Goal: Use online tool/utility: Utilize a website feature to perform a specific function

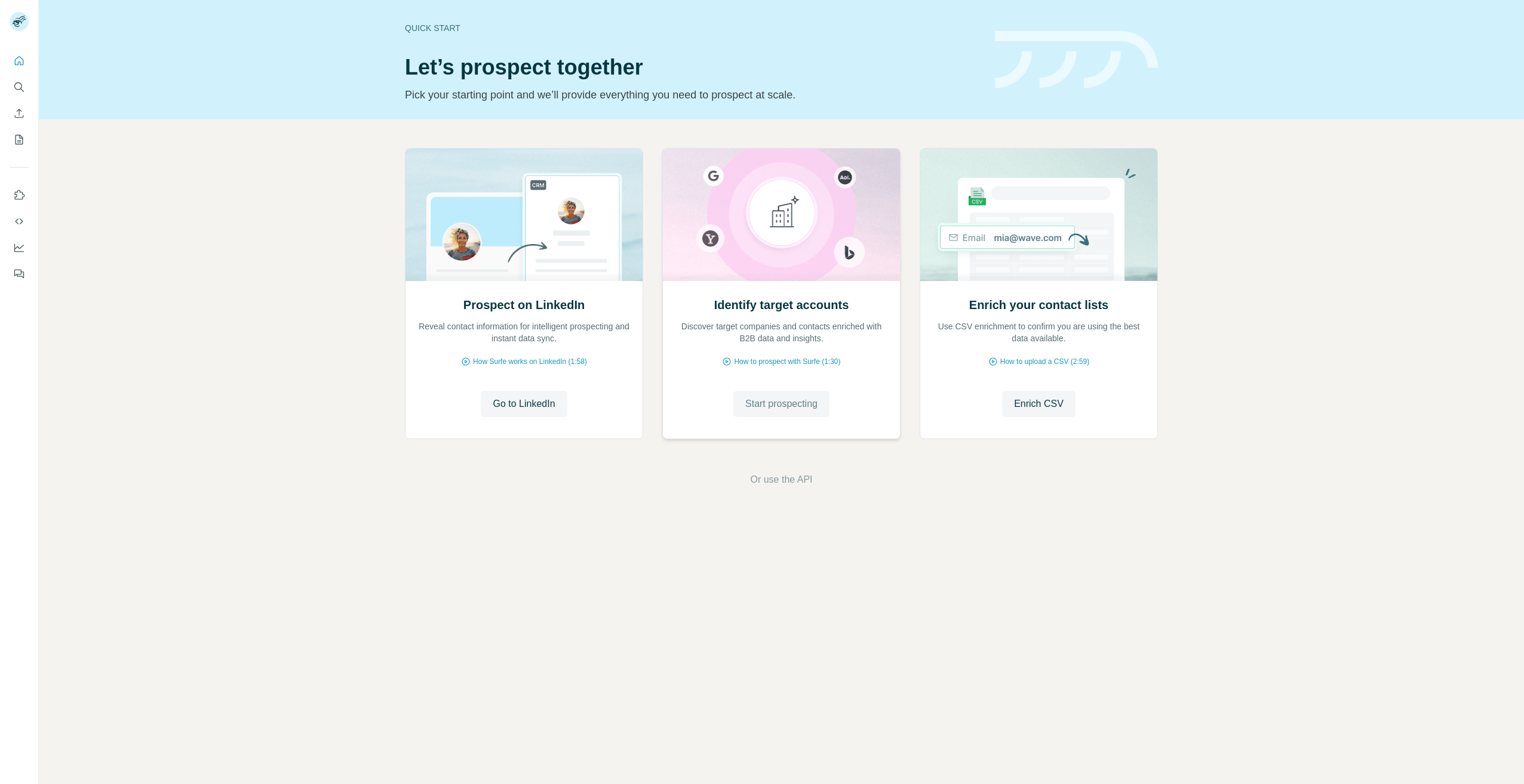
click at [796, 407] on span "Start prospecting" at bounding box center [781, 404] width 72 height 15
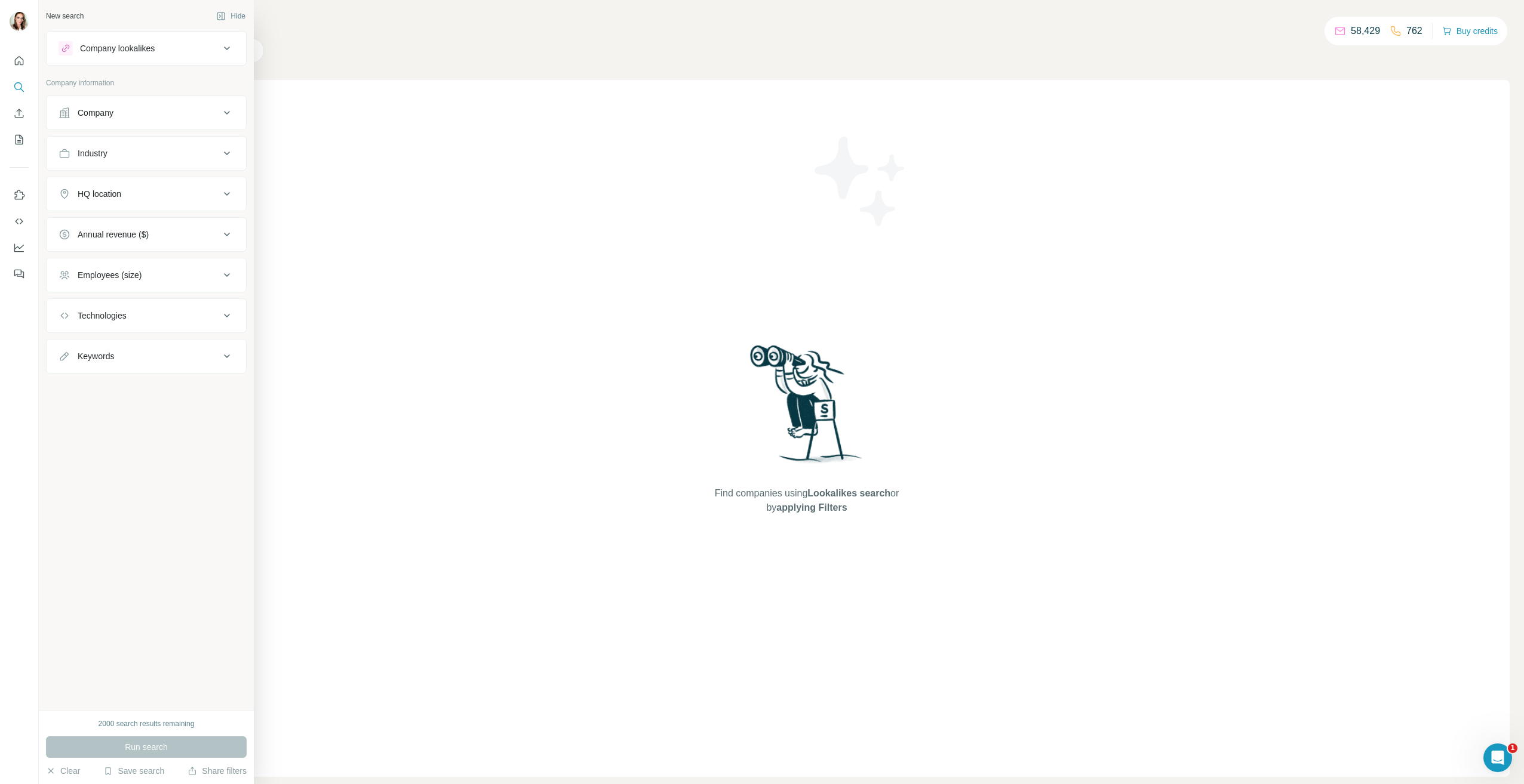
click at [171, 143] on button "Industry" at bounding box center [146, 153] width 199 height 28
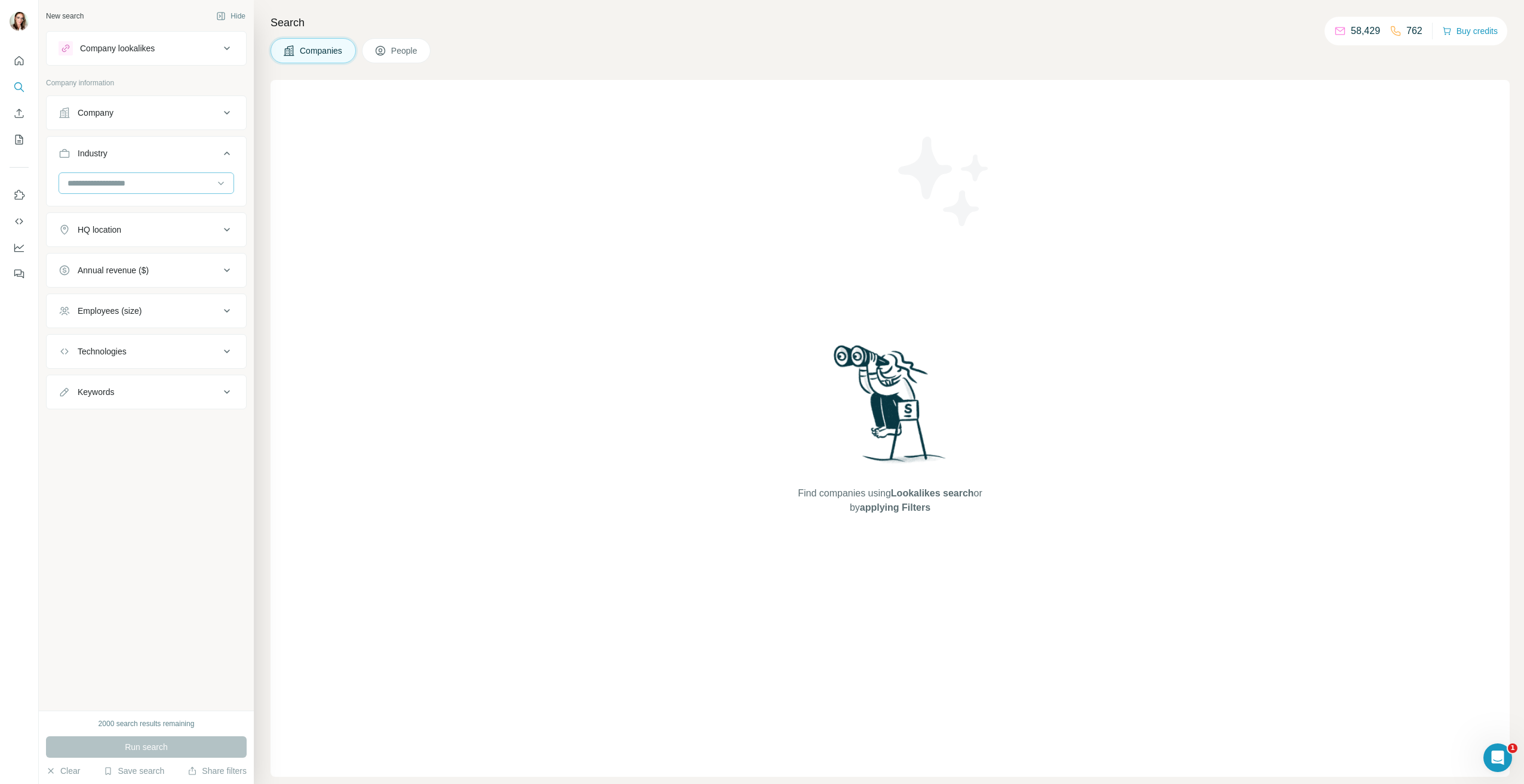
click at [181, 179] on input at bounding box center [139, 183] width 148 height 13
click at [157, 181] on input at bounding box center [139, 183] width 148 height 13
click at [159, 182] on input at bounding box center [139, 183] width 148 height 13
click at [161, 262] on div "Real Estate Investment" at bounding box center [146, 256] width 155 height 12
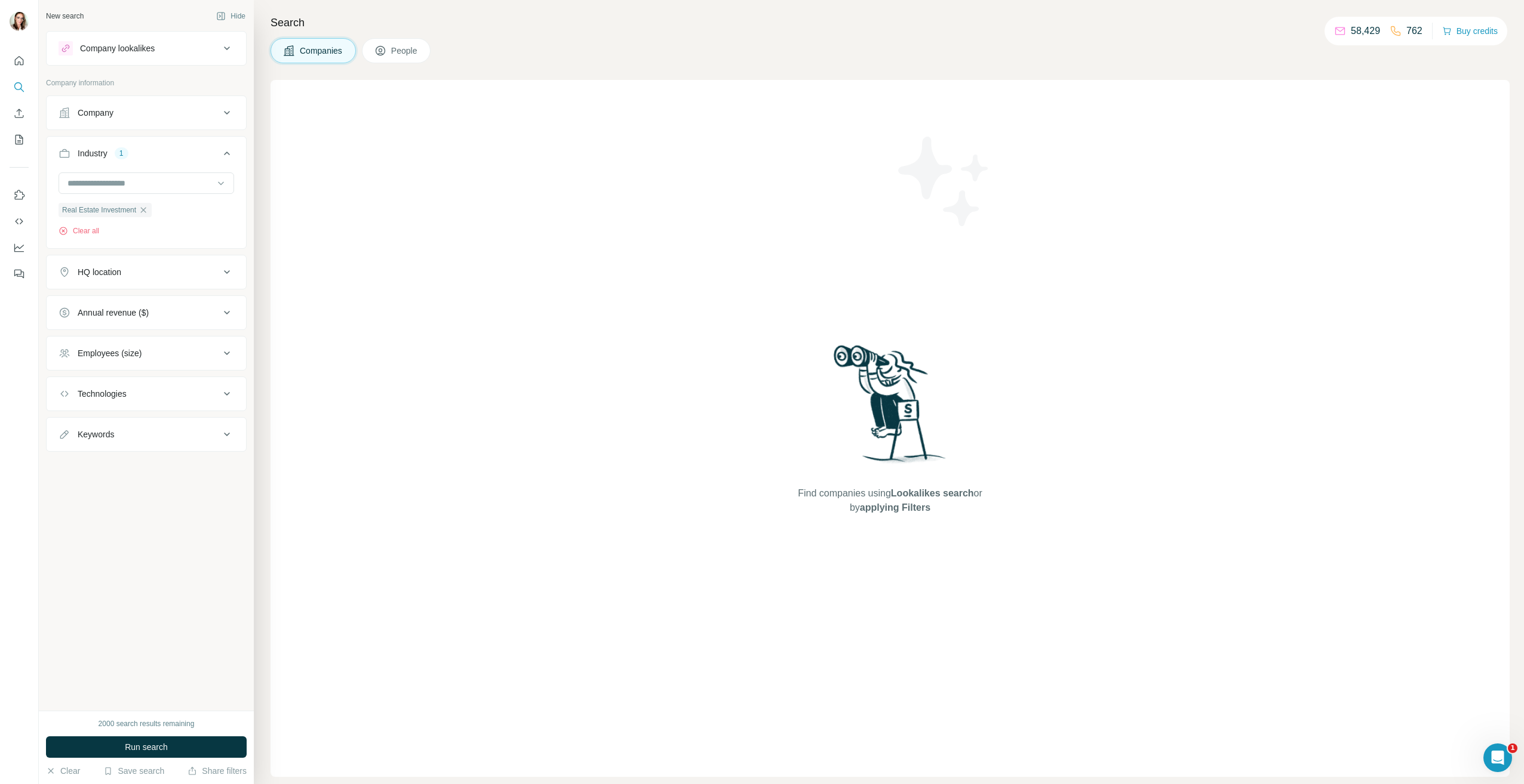
click at [153, 348] on div "Employees (size)" at bounding box center [139, 353] width 161 height 12
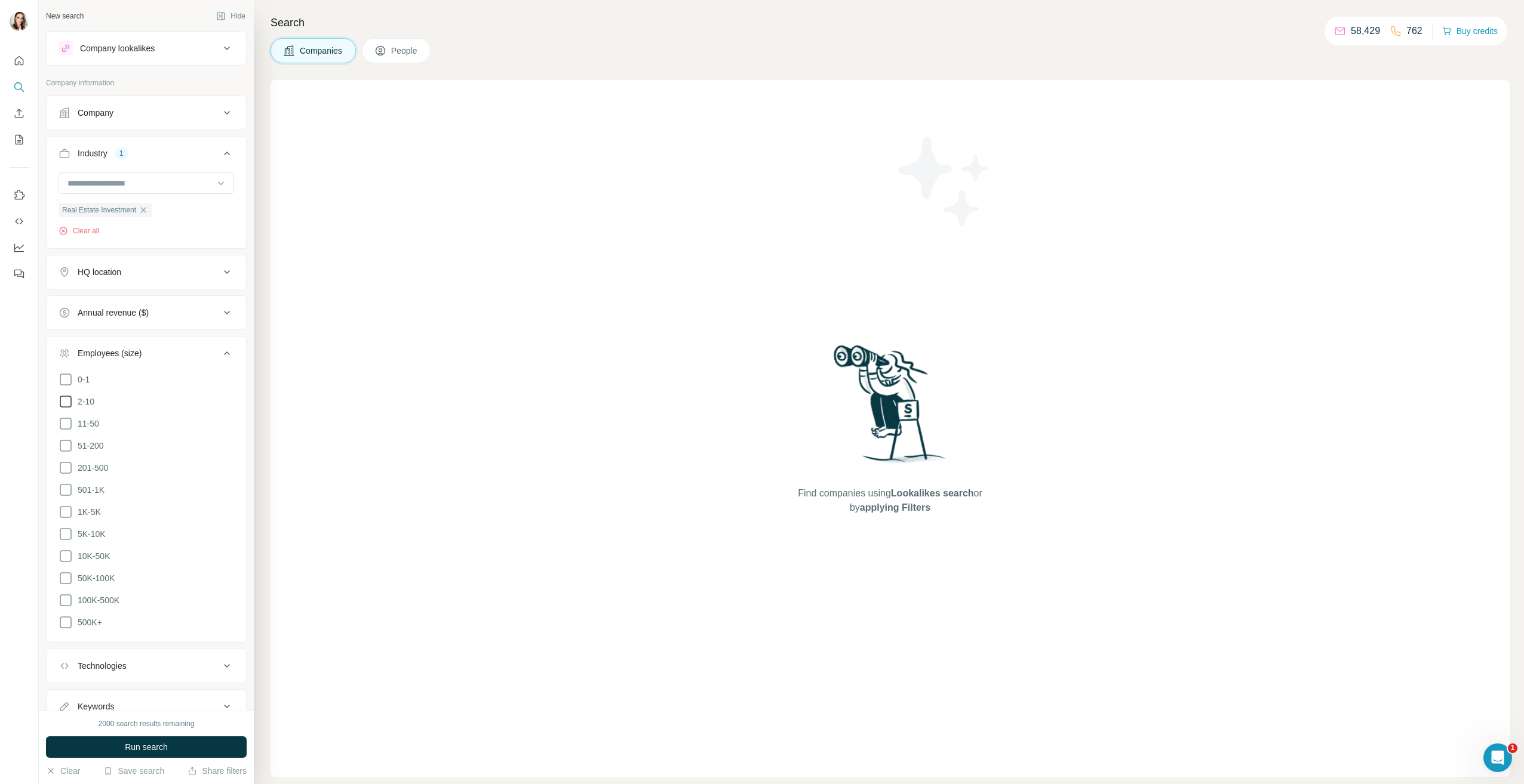
click at [70, 401] on icon at bounding box center [66, 402] width 15 height 15
click at [67, 421] on icon at bounding box center [66, 424] width 15 height 15
click at [188, 275] on div "HQ location" at bounding box center [139, 271] width 161 height 12
click at [126, 303] on input "text" at bounding box center [146, 302] width 175 height 21
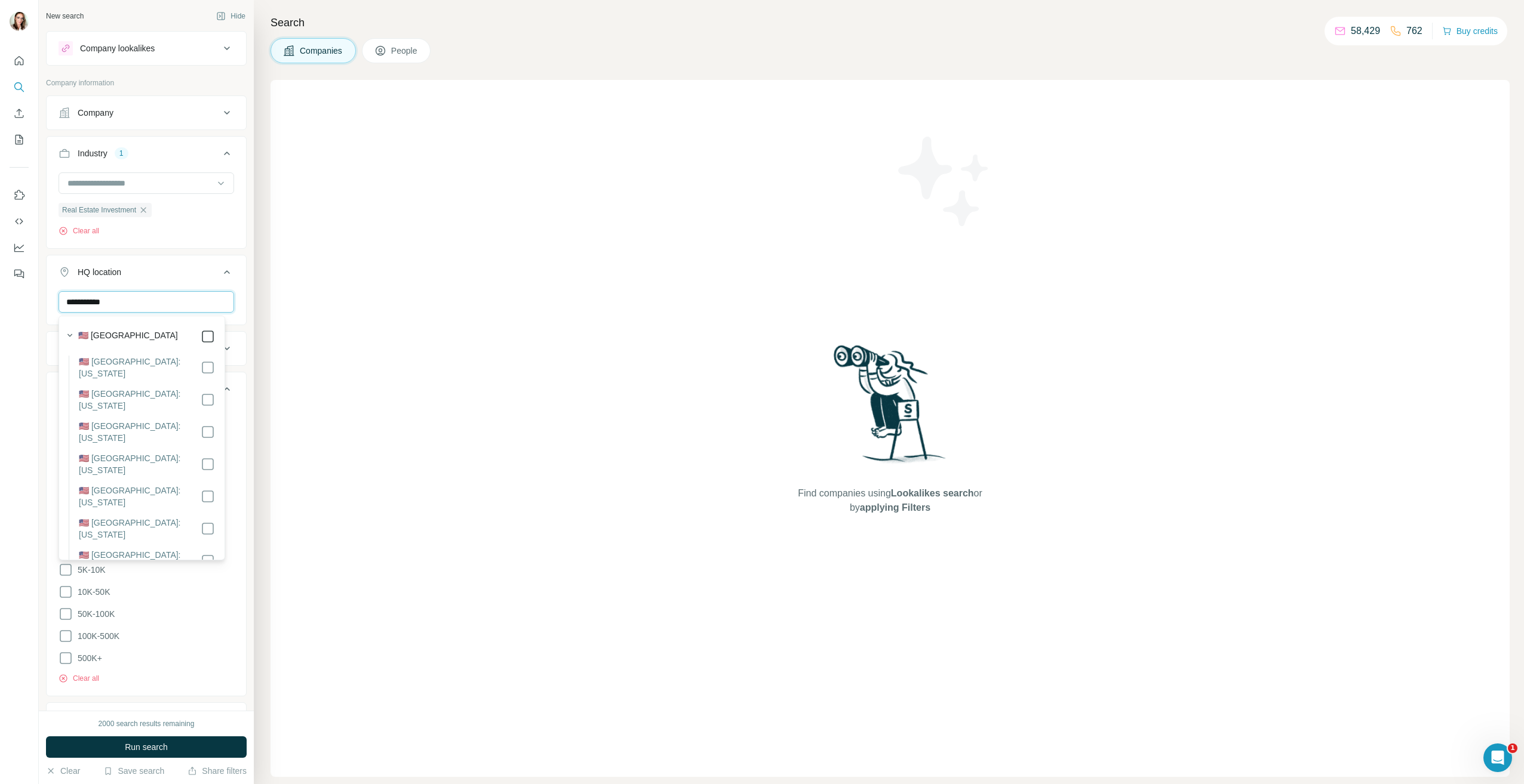
type input "**********"
click at [230, 287] on button "HQ location 1" at bounding box center [146, 274] width 199 height 33
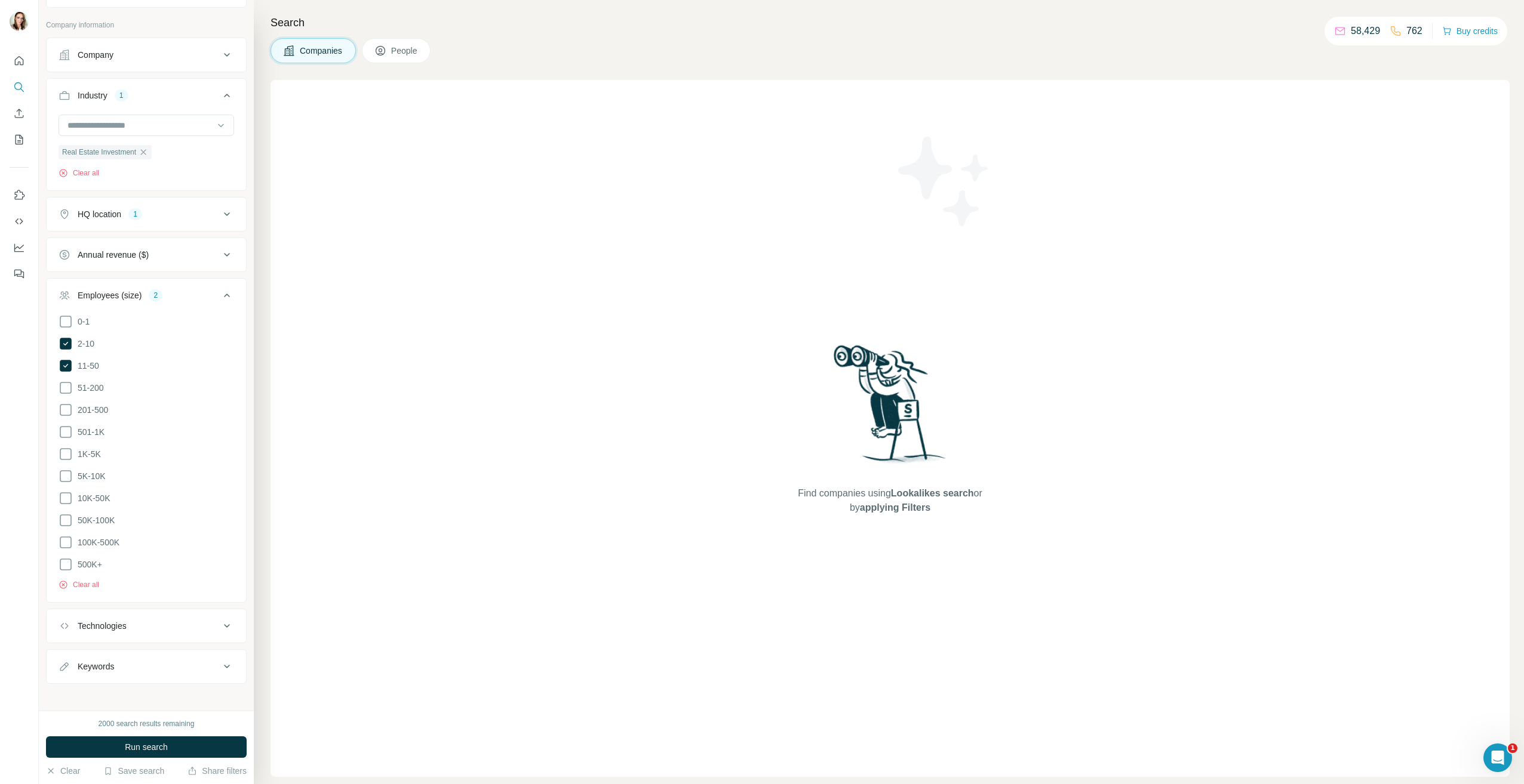
scroll to position [10015, 0]
click at [161, 661] on div "Keywords" at bounding box center [139, 667] width 161 height 12
click at [155, 687] on input "text" at bounding box center [134, 696] width 151 height 21
type input "*****"
click at [215, 692] on button "button" at bounding box center [224, 696] width 19 height 21
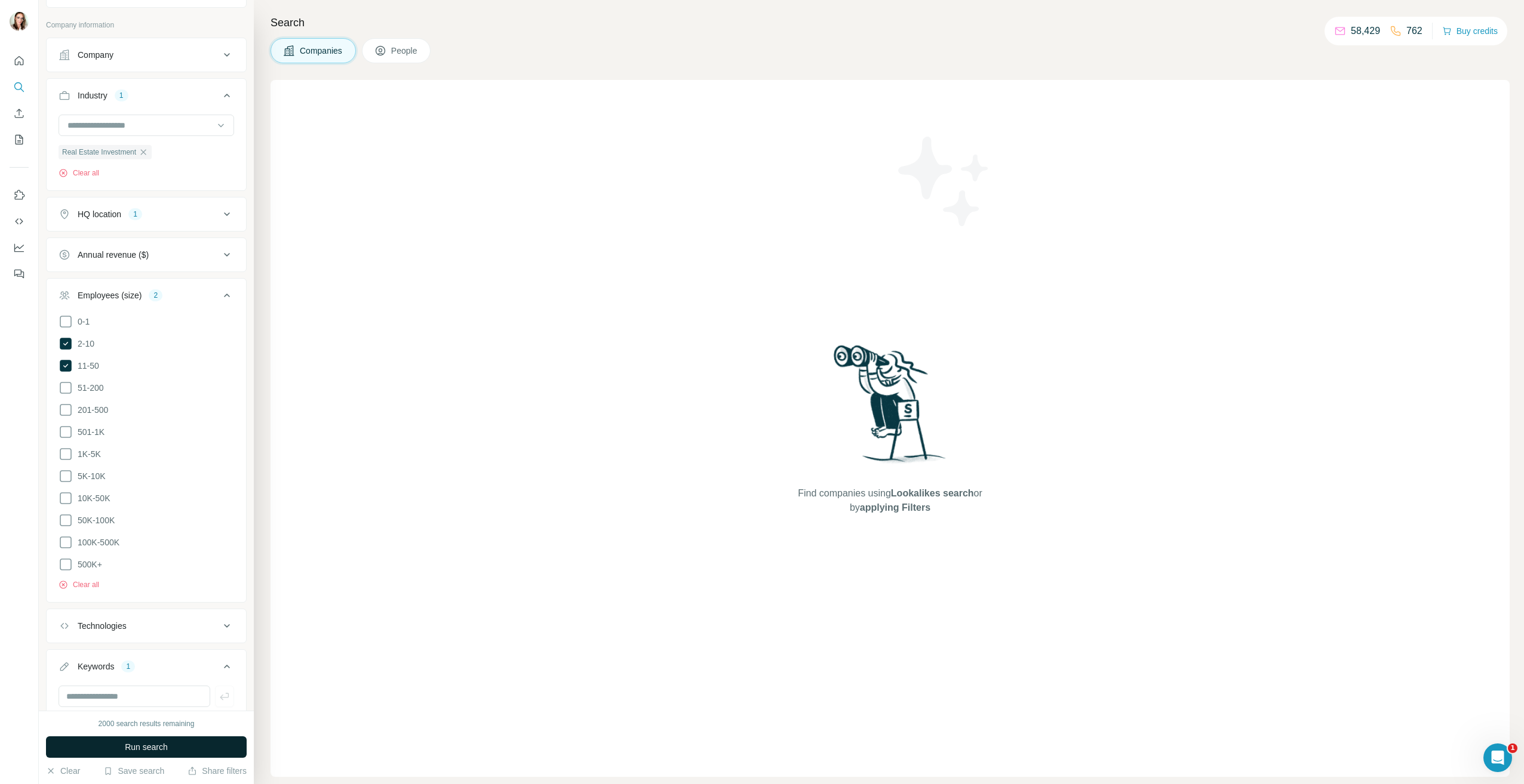
click at [190, 747] on button "Run search" at bounding box center [146, 746] width 201 height 21
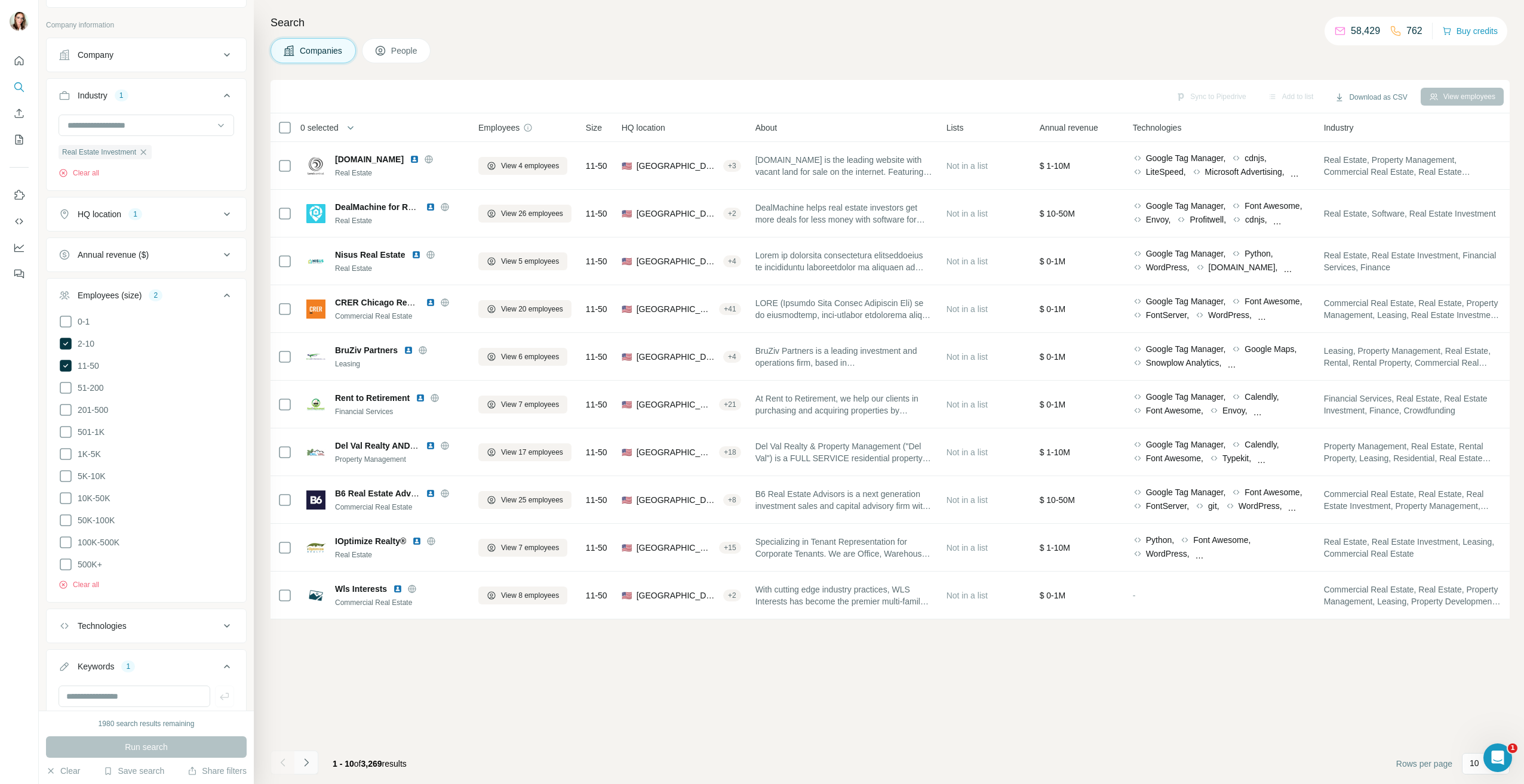
click at [306, 767] on icon "Navigate to next page" at bounding box center [306, 762] width 12 height 12
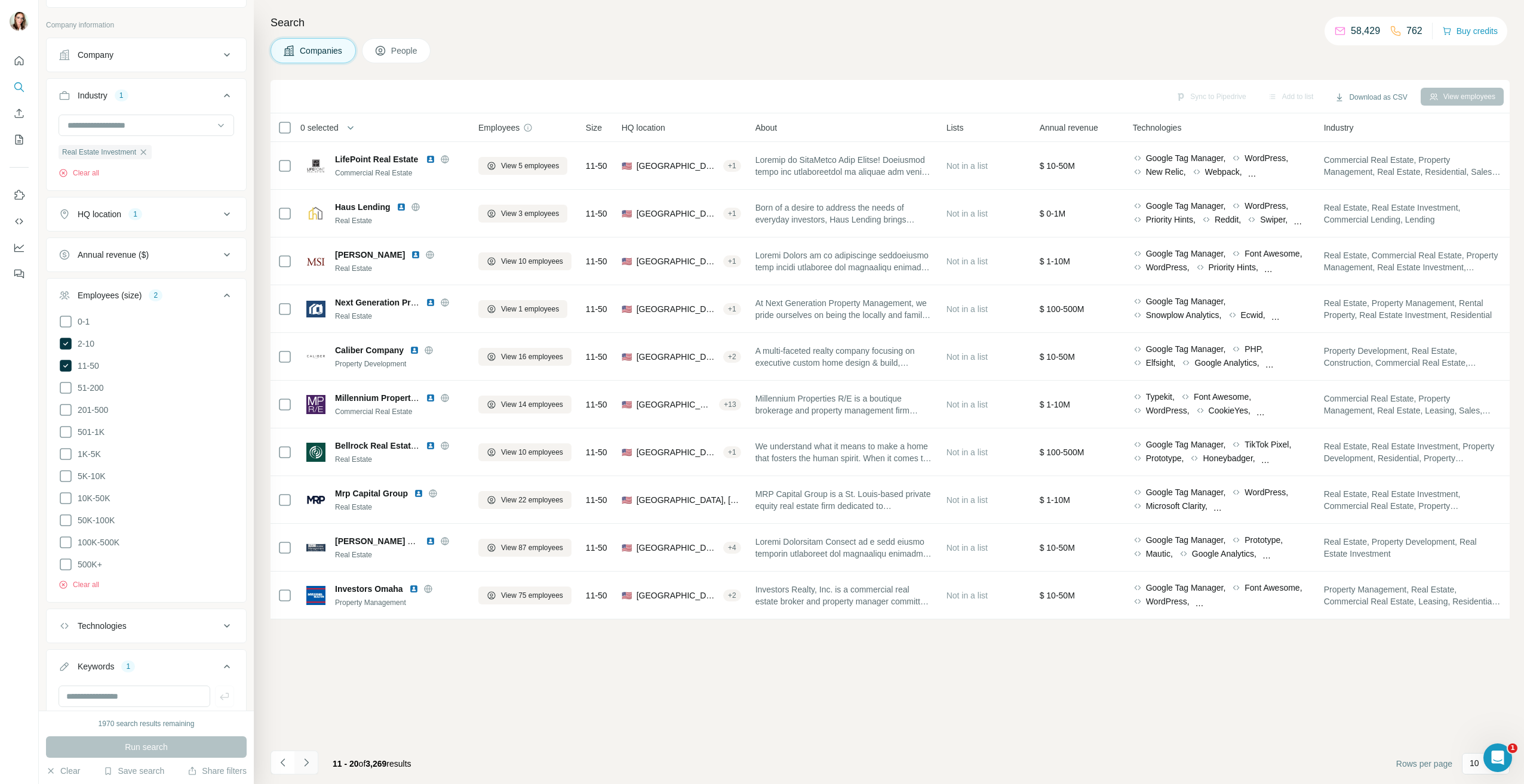
click at [309, 762] on icon "Navigate to next page" at bounding box center [306, 762] width 12 height 12
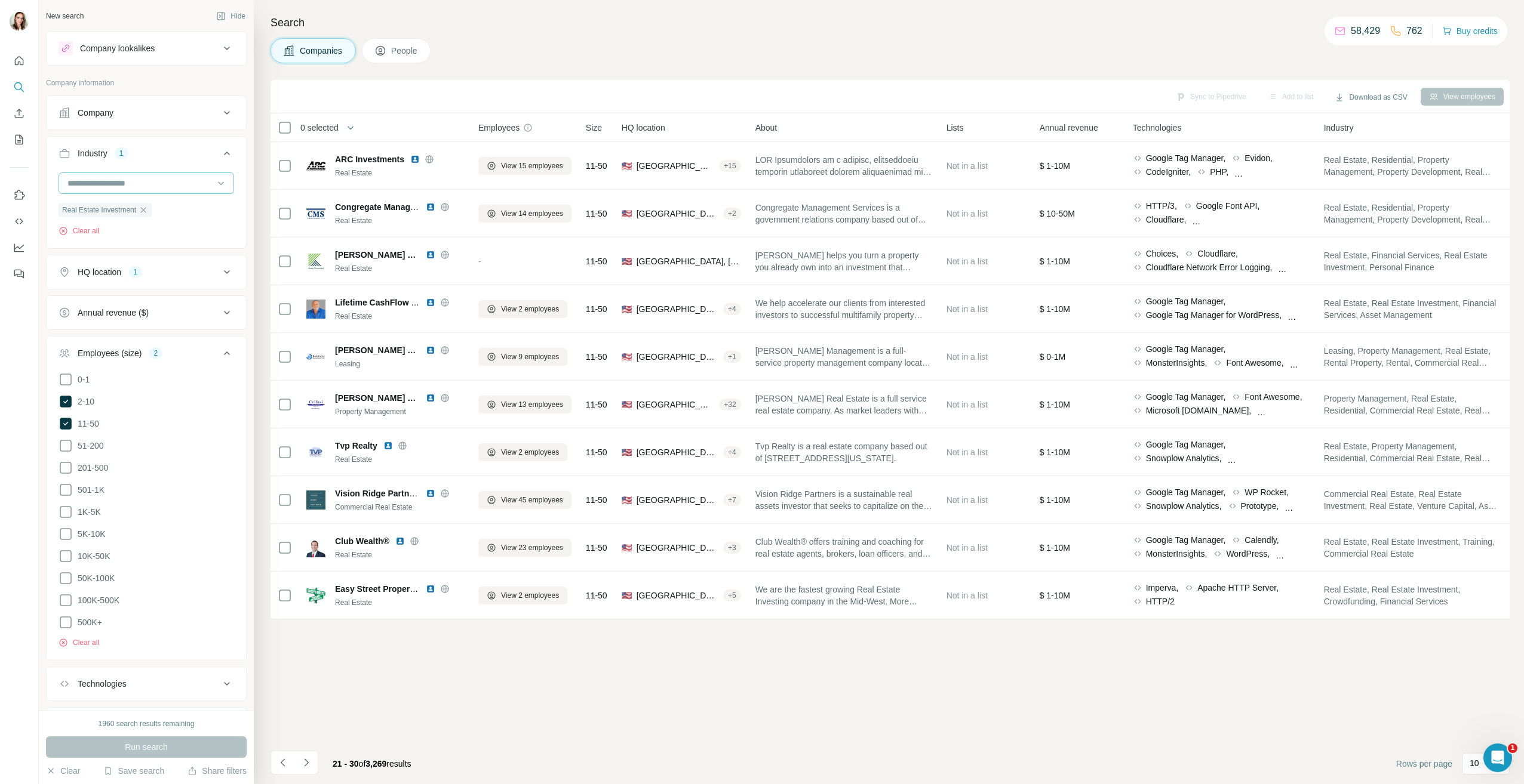
click at [146, 211] on icon "button" at bounding box center [143, 210] width 9 height 9
click at [139, 191] on div at bounding box center [139, 183] width 148 height 20
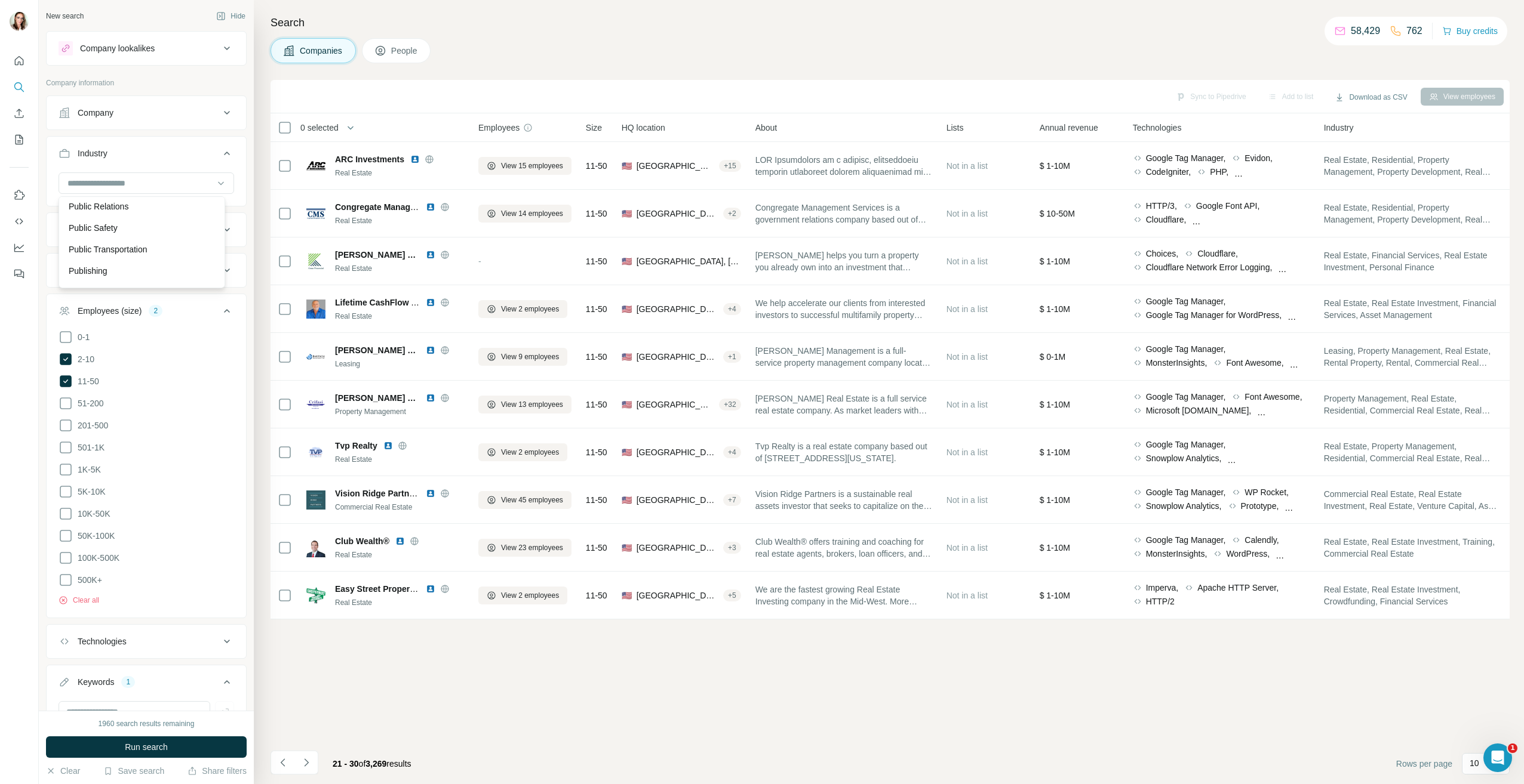
scroll to position [9777, 0]
click at [151, 186] on p "Property Development" at bounding box center [110, 180] width 83 height 12
click at [167, 745] on span "Run search" at bounding box center [146, 747] width 43 height 12
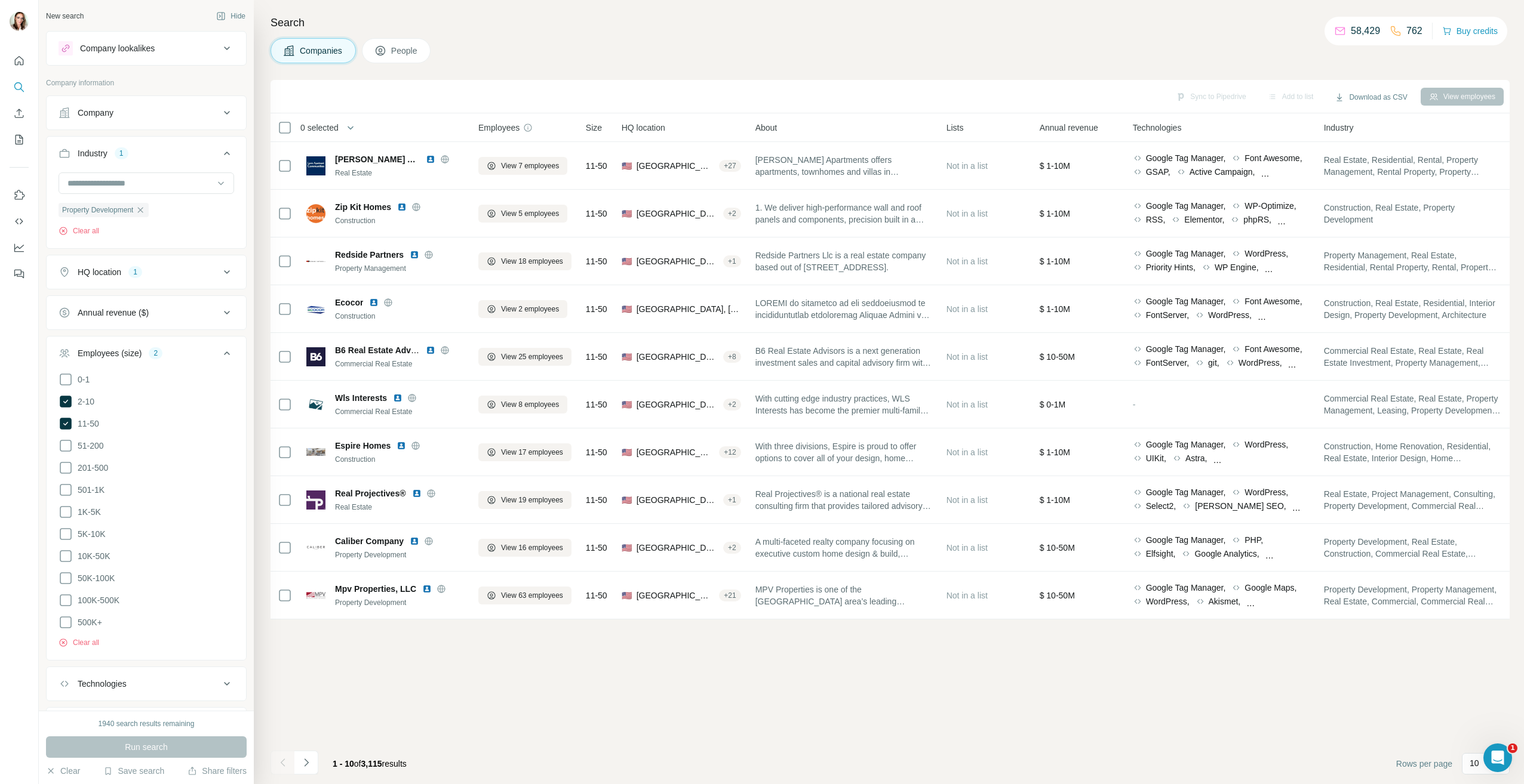
click at [307, 767] on icon "Navigate to next page" at bounding box center [306, 762] width 12 height 12
